Goal: Find contact information: Find contact information

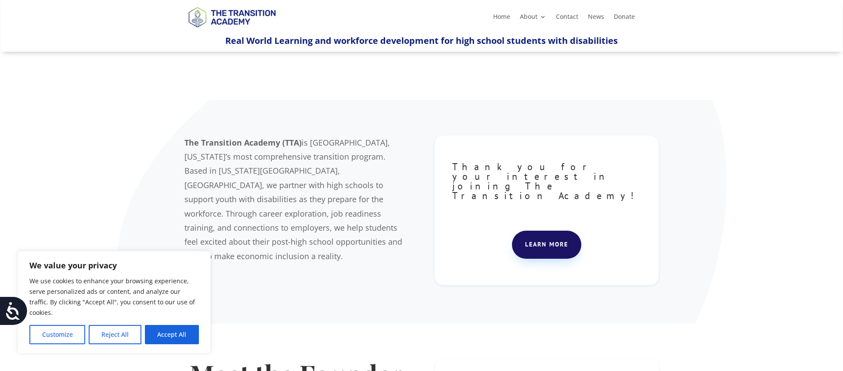
scroll to position [7, 0]
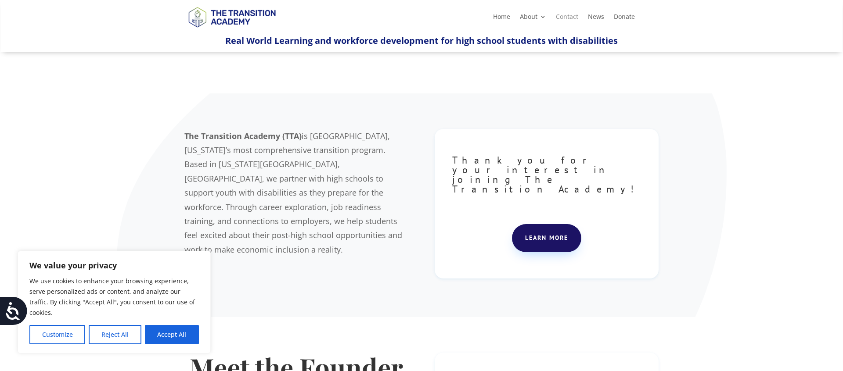
click at [569, 18] on link "Contact" at bounding box center [567, 19] width 22 height 10
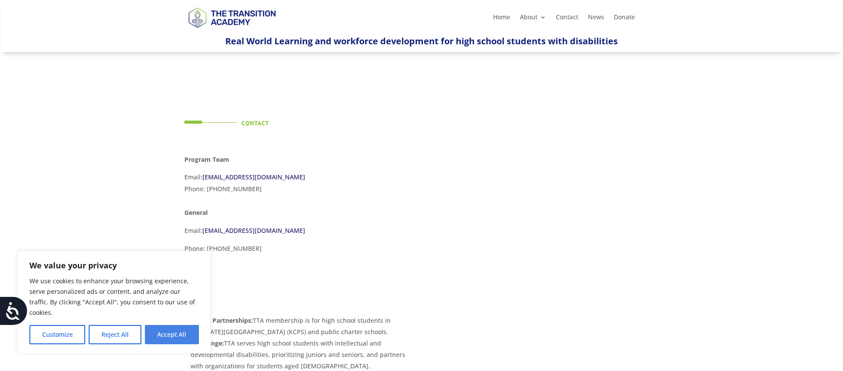
click at [166, 325] on button "Accept All" at bounding box center [172, 334] width 54 height 19
